Goal: Information Seeking & Learning: Learn about a topic

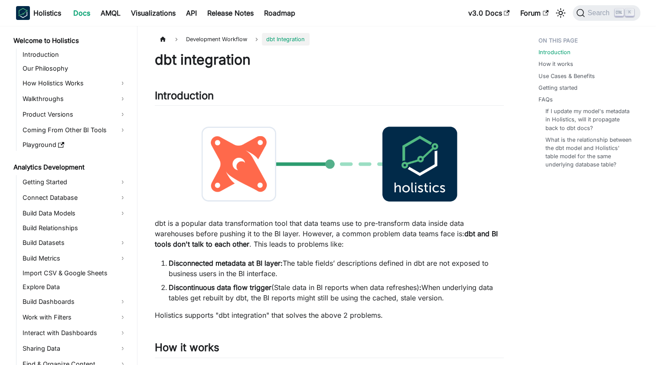
scroll to position [485, 0]
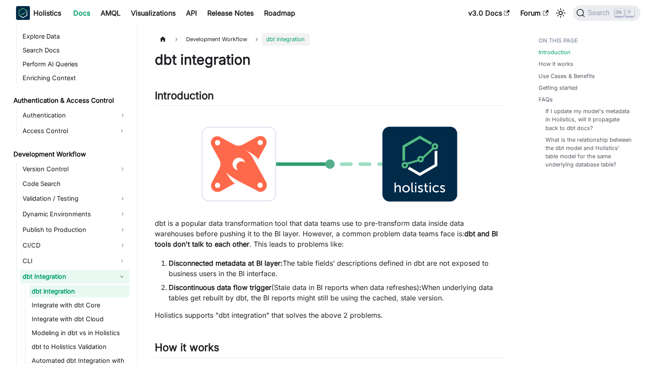
click at [264, 231] on p "dbt is a popular data transformation tool that data teams use to pre-transform …" at bounding box center [329, 233] width 349 height 31
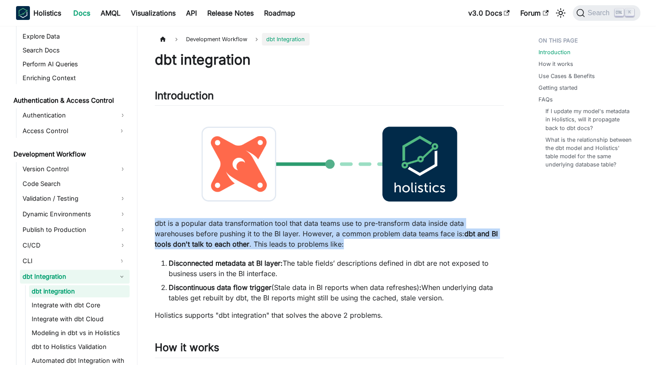
click at [264, 231] on p "dbt is a popular data transformation tool that data teams use to pre-transform …" at bounding box center [329, 233] width 349 height 31
drag, startPoint x: 264, startPoint y: 231, endPoint x: 242, endPoint y: 228, distance: 22.3
click at [242, 228] on p "dbt is a popular data transformation tool that data teams use to pre-transform …" at bounding box center [329, 233] width 349 height 31
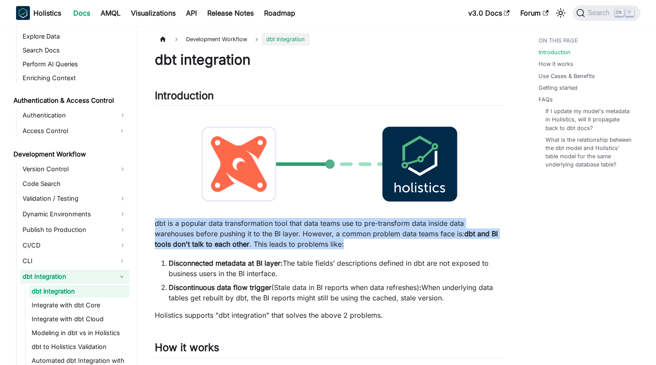
drag, startPoint x: 242, startPoint y: 228, endPoint x: 221, endPoint y: 231, distance: 20.5
click at [222, 231] on p "dbt is a popular data transformation tool that data teams use to pre-transform …" at bounding box center [329, 233] width 349 height 31
click at [205, 231] on p "dbt is a popular data transformation tool that data teams use to pre-transform …" at bounding box center [329, 233] width 349 height 31
drag, startPoint x: 191, startPoint y: 223, endPoint x: 335, endPoint y: 244, distance: 145.9
click at [335, 244] on p "dbt is a popular data transformation tool that data teams use to pre-transform …" at bounding box center [329, 233] width 349 height 31
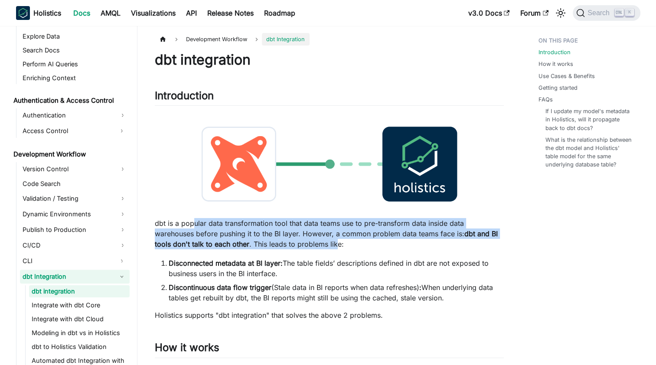
click at [335, 244] on p "dbt is a popular data transformation tool that data teams use to pre-transform …" at bounding box center [329, 233] width 349 height 31
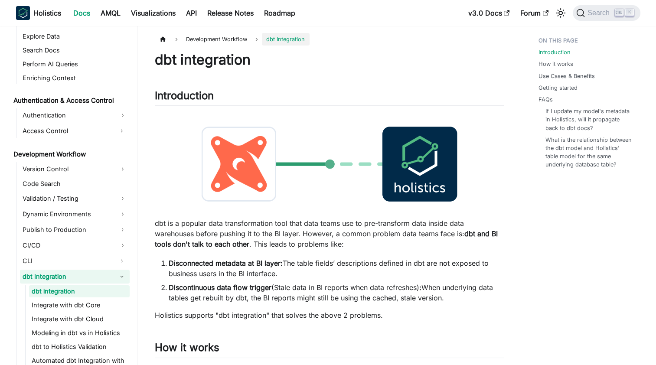
click at [344, 244] on p "dbt is a popular data transformation tool that data teams use to pre-transform …" at bounding box center [329, 233] width 349 height 31
click at [160, 223] on p "dbt is a popular data transformation tool that data teams use to pre-transform …" at bounding box center [329, 233] width 349 height 31
click at [161, 224] on p "dbt is a popular data transformation tool that data teams use to pre-transform …" at bounding box center [329, 233] width 349 height 31
click at [321, 104] on h2 "Introduction ​" at bounding box center [329, 97] width 349 height 16
